Goal: Navigation & Orientation: Go to known website

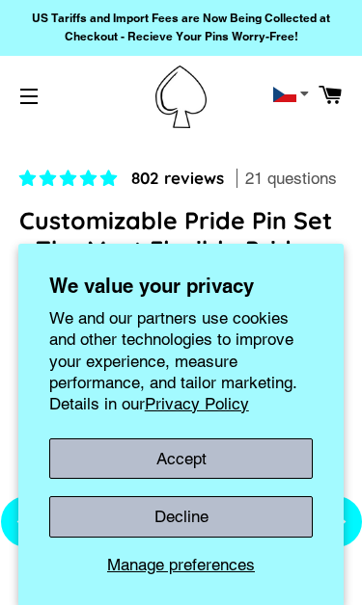
select select "**********"
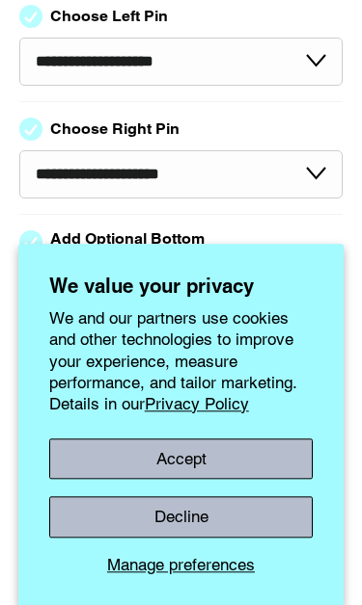
scroll to position [732, 0]
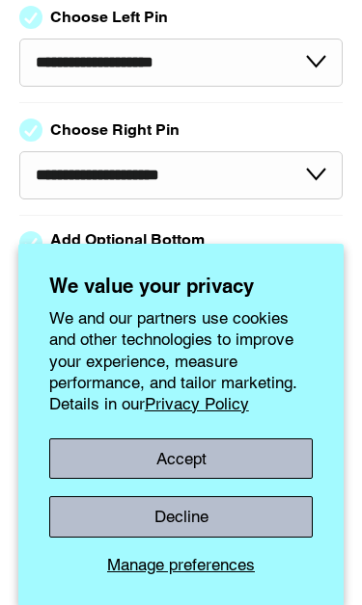
click at [221, 479] on button "Accept" at bounding box center [181, 459] width 264 height 40
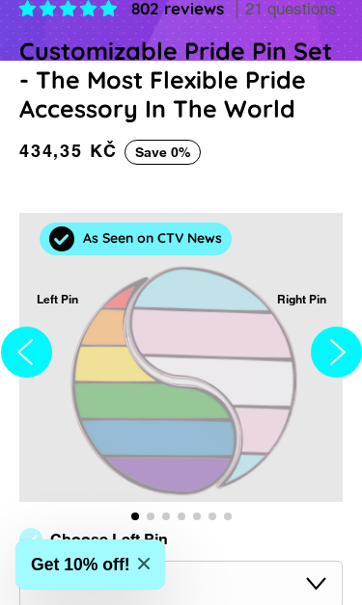
scroll to position [0, 0]
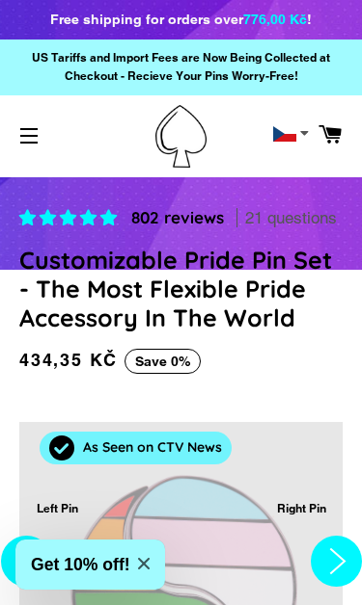
click at [38, 136] on button "Site navigation" at bounding box center [29, 136] width 48 height 48
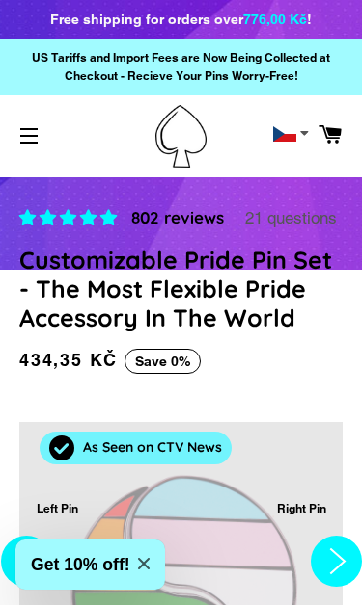
click at [38, 136] on button "Site navigation" at bounding box center [29, 136] width 48 height 48
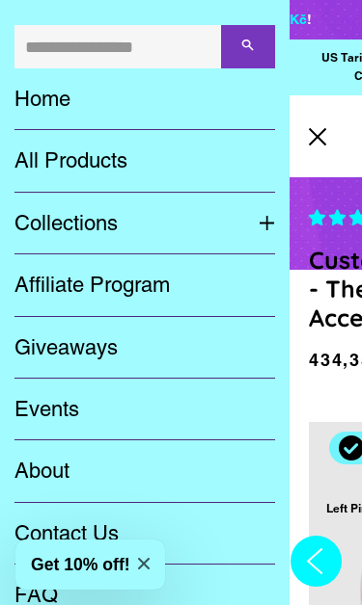
click at [60, 102] on link "Home" at bounding box center [144, 99] width 289 height 62
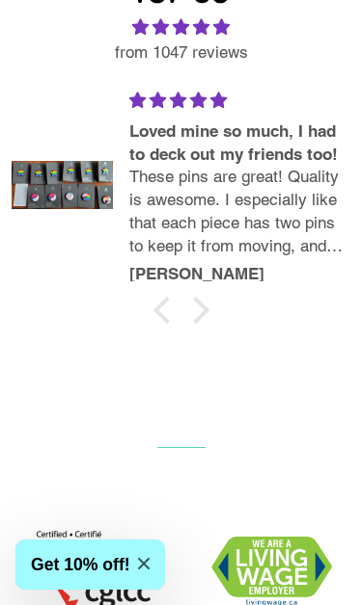
scroll to position [1698, 0]
